Goal: Find contact information: Find contact information

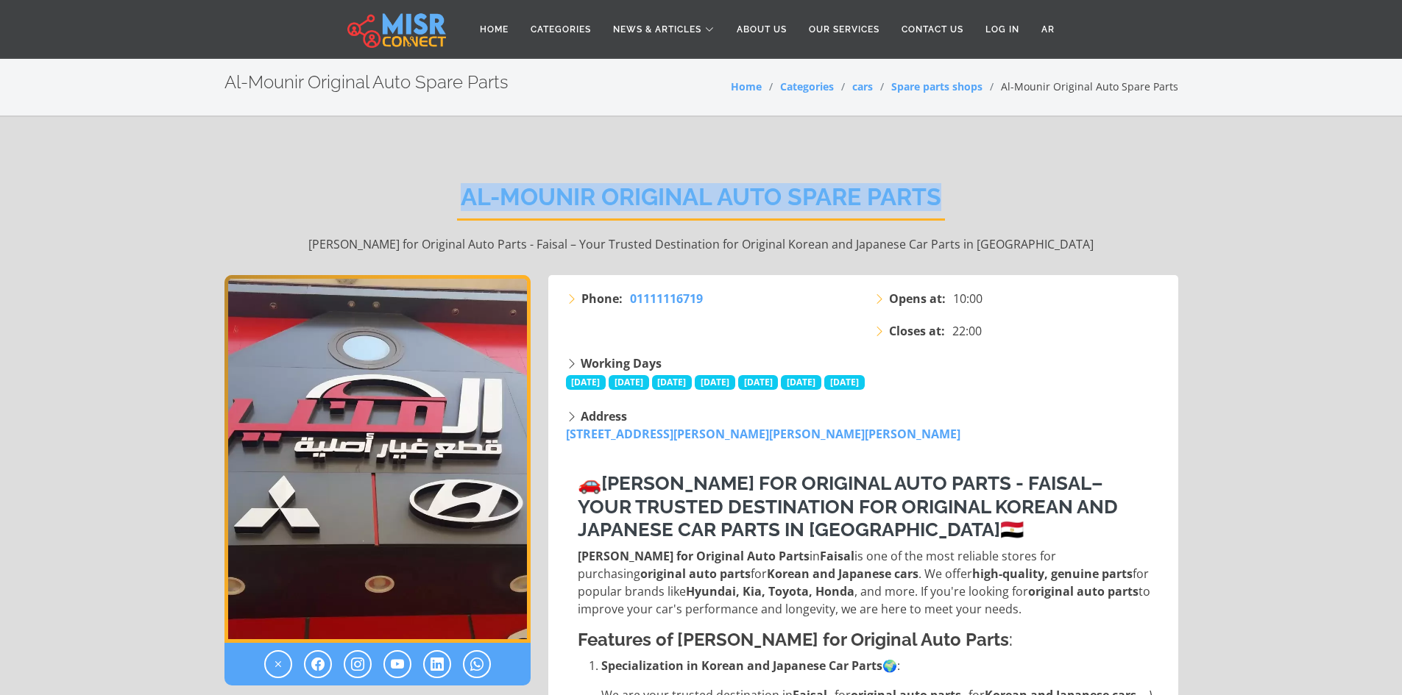
drag, startPoint x: 945, startPoint y: 194, endPoint x: 486, endPoint y: 160, distance: 459.7
click at [486, 161] on div "Al-Mounir Original Auto Spare Parts [PERSON_NAME] for Original Auto Parts - Fai…" at bounding box center [701, 218] width 954 height 114
copy h2 "Al-Mounir Original Auto Spare Parts"
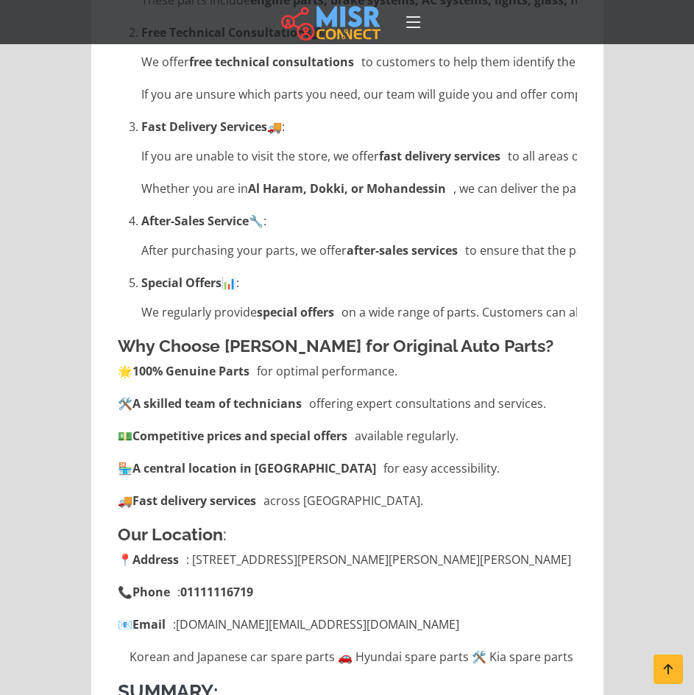
scroll to position [1987, 0]
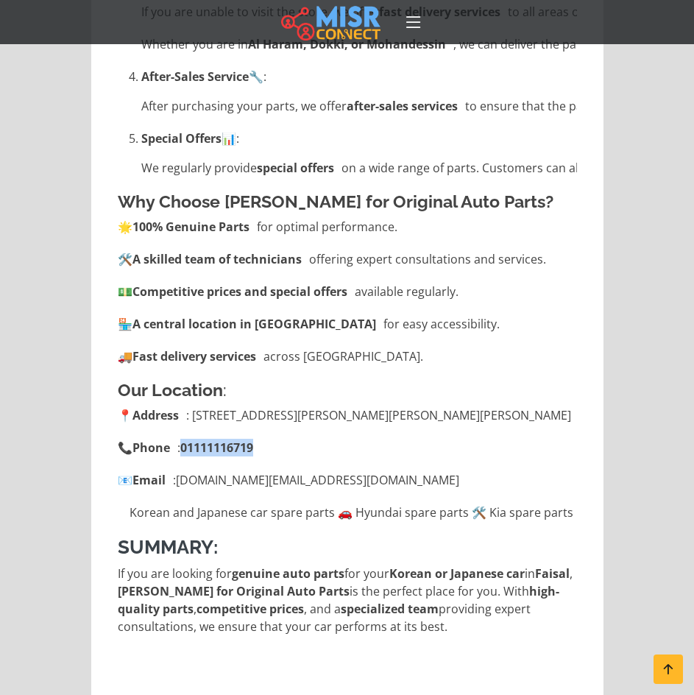
drag, startPoint x: 243, startPoint y: 466, endPoint x: 182, endPoint y: 466, distance: 61.1
click at [182, 456] on li "📞 Phone : [PHONE_NUMBER]" at bounding box center [347, 448] width 459 height 18
copy link "01111116719"
drag, startPoint x: 321, startPoint y: 495, endPoint x: 204, endPoint y: 492, distance: 117.0
click at [204, 489] on li "📧 Email : [DOMAIN_NAME][EMAIL_ADDRESS][DOMAIN_NAME]" at bounding box center [347, 480] width 459 height 18
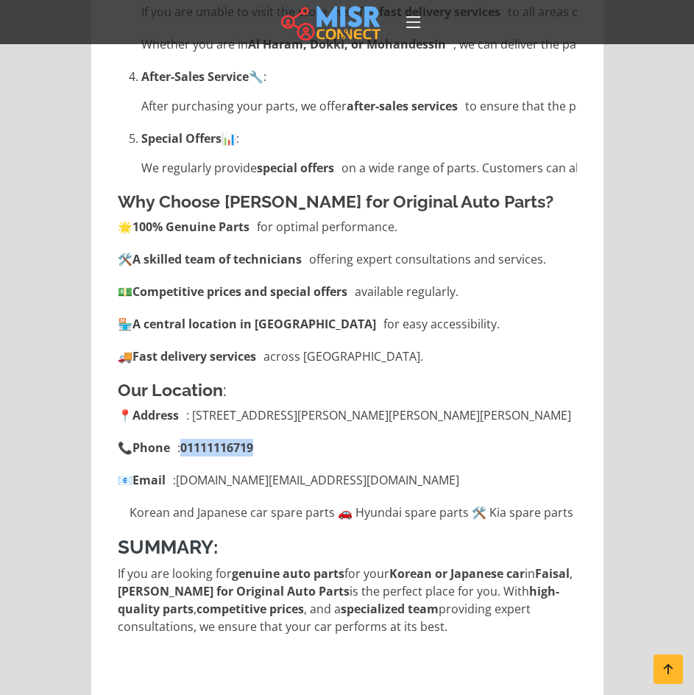
click at [321, 489] on li "📧 Email : [DOMAIN_NAME][EMAIL_ADDRESS][DOMAIN_NAME]" at bounding box center [347, 480] width 459 height 18
drag, startPoint x: 178, startPoint y: 497, endPoint x: 318, endPoint y: 495, distance: 139.9
click at [318, 489] on li "📧 Email : [DOMAIN_NAME][EMAIL_ADDRESS][DOMAIN_NAME]" at bounding box center [347, 480] width 459 height 18
copy li "[DOMAIN_NAME][EMAIL_ADDRESS][DOMAIN_NAME]"
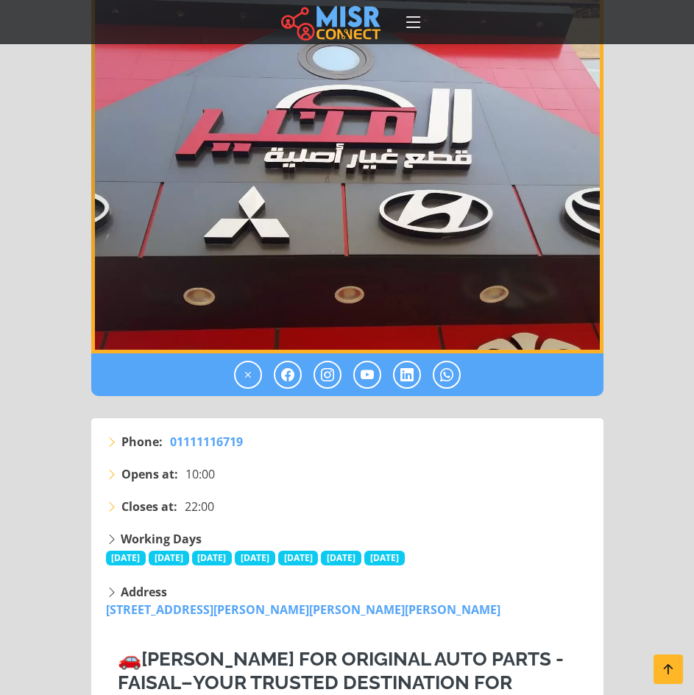
scroll to position [368, 0]
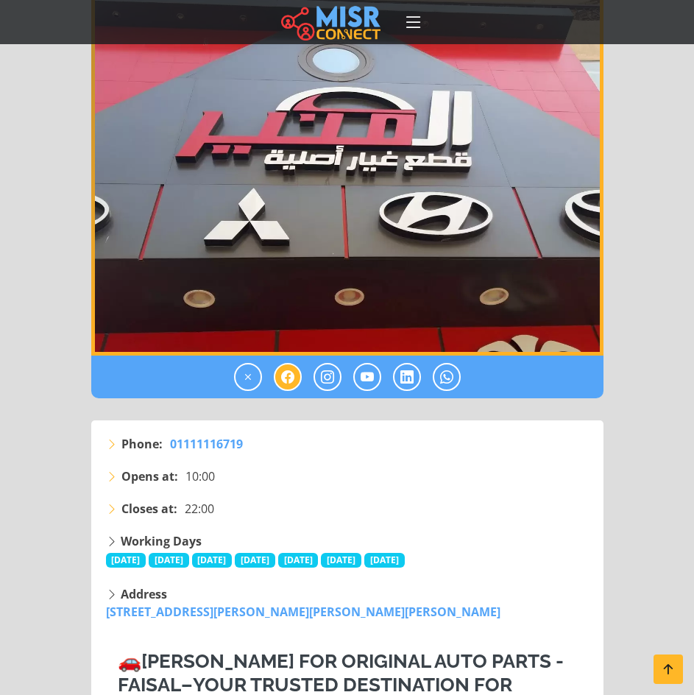
click at [281, 375] on icon at bounding box center [287, 377] width 13 height 18
